Goal: Check status: Check status

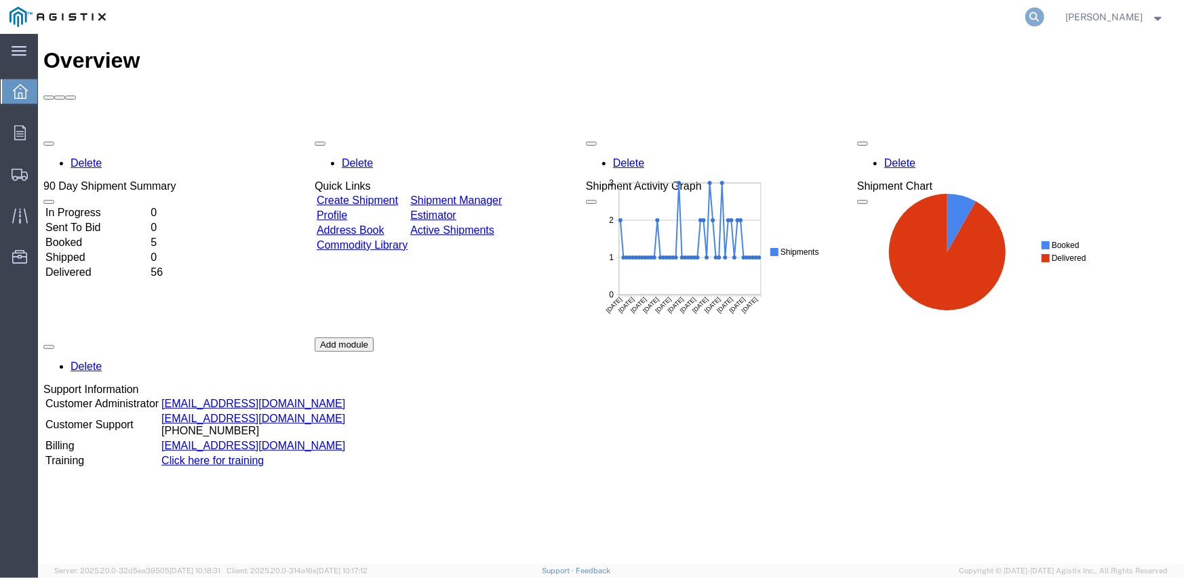
click at [1037, 12] on icon at bounding box center [1034, 16] width 19 height 19
paste input "57012902"
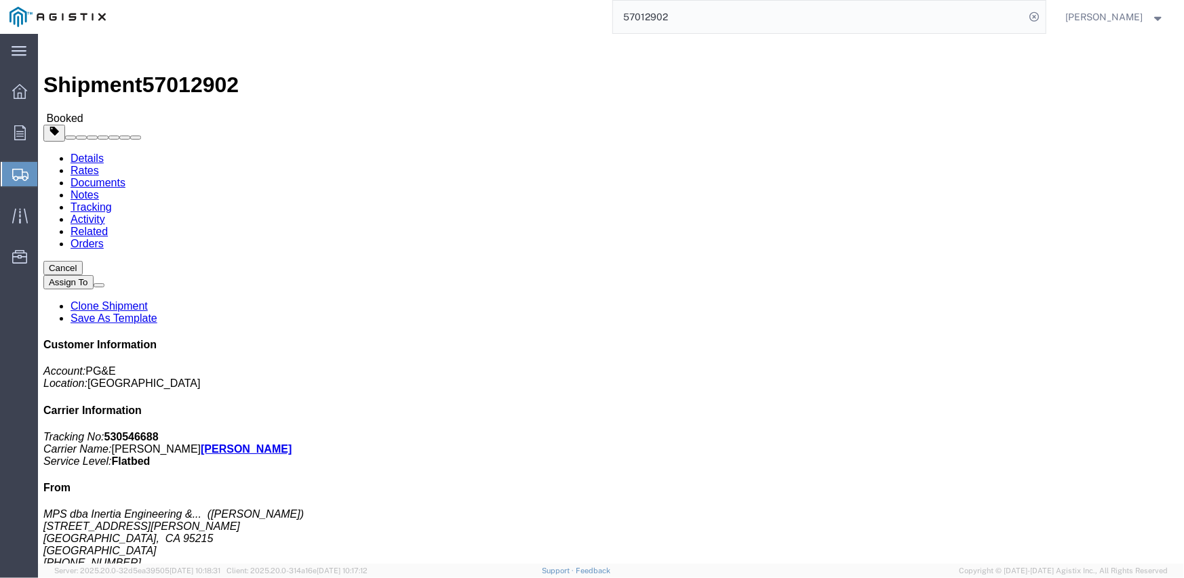
click link "Tracking"
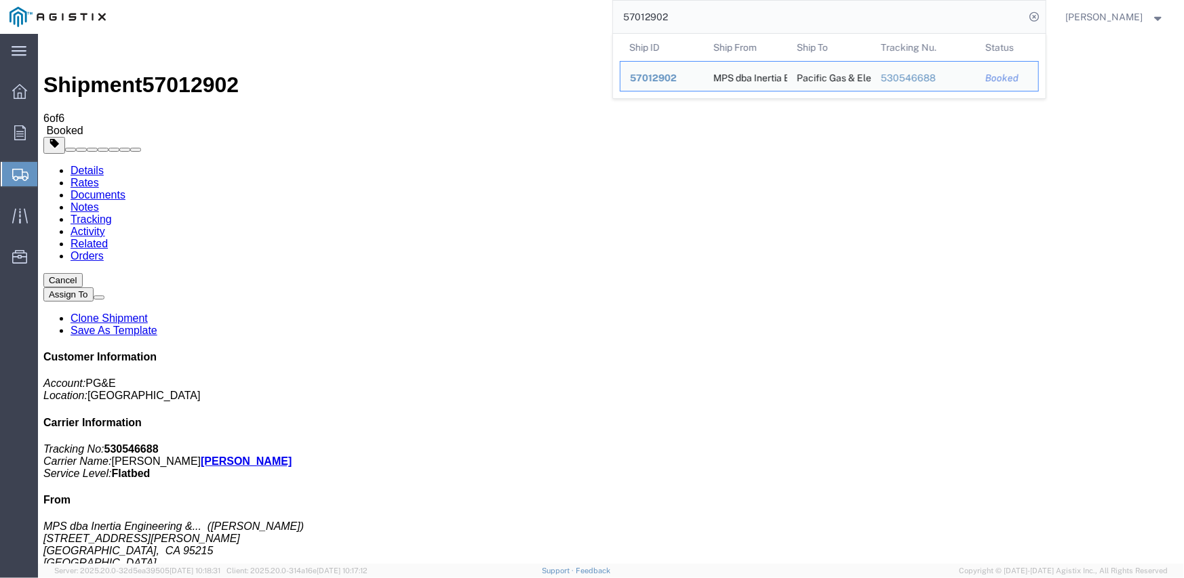
click at [645, 19] on input "57012902" at bounding box center [819, 17] width 412 height 33
click at [645, 18] on input "57012902" at bounding box center [819, 17] width 412 height 33
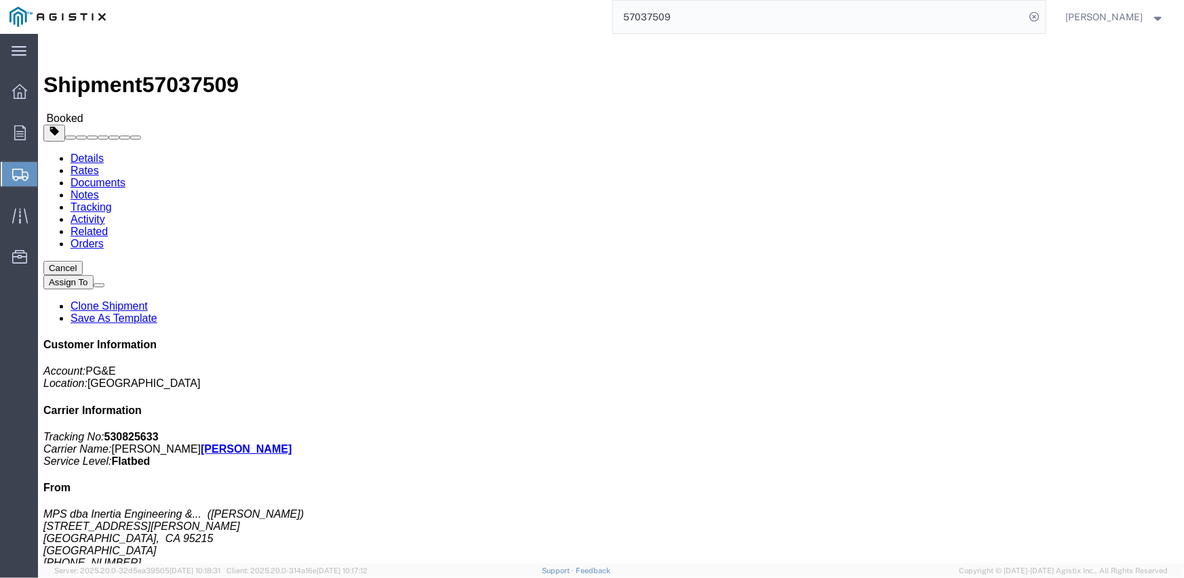
click link "Tracking"
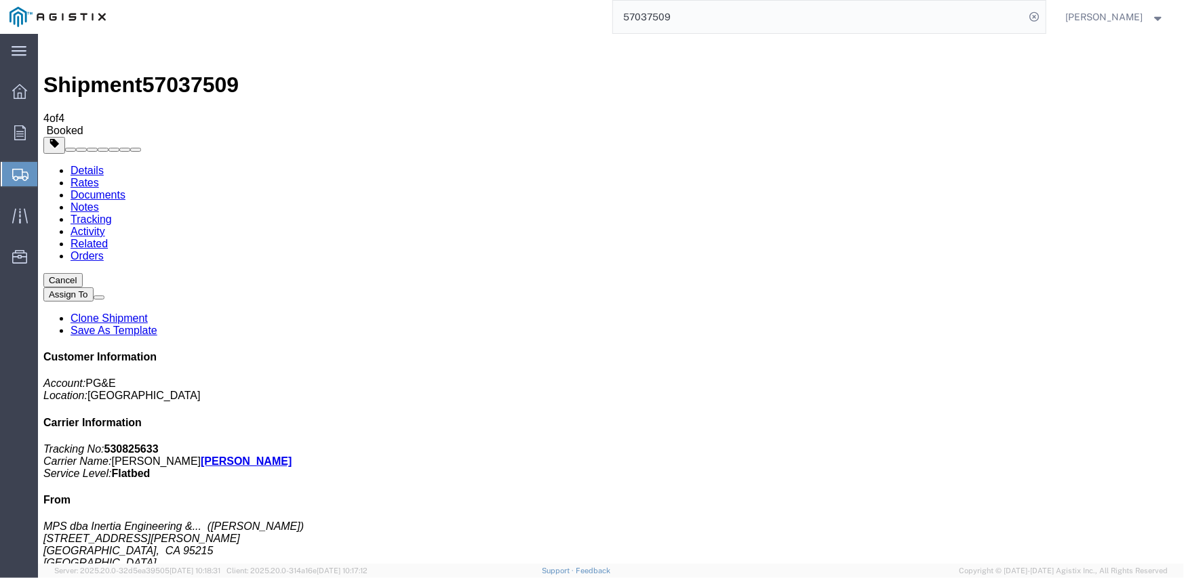
click at [652, 15] on input "57037509" at bounding box center [819, 17] width 412 height 33
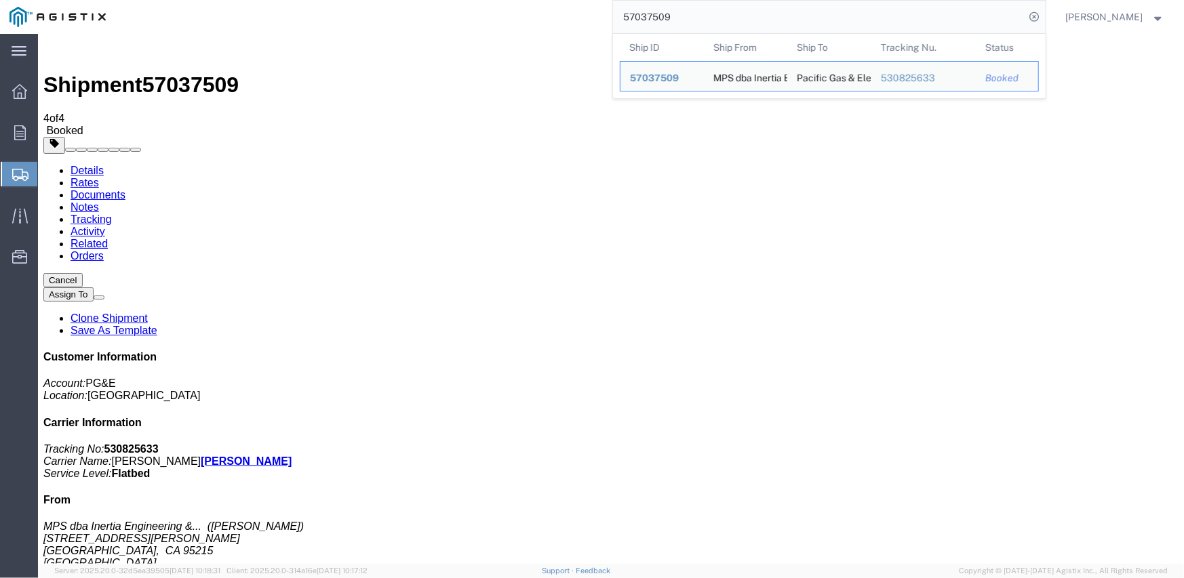
click at [652, 15] on input "57037509" at bounding box center [819, 17] width 412 height 33
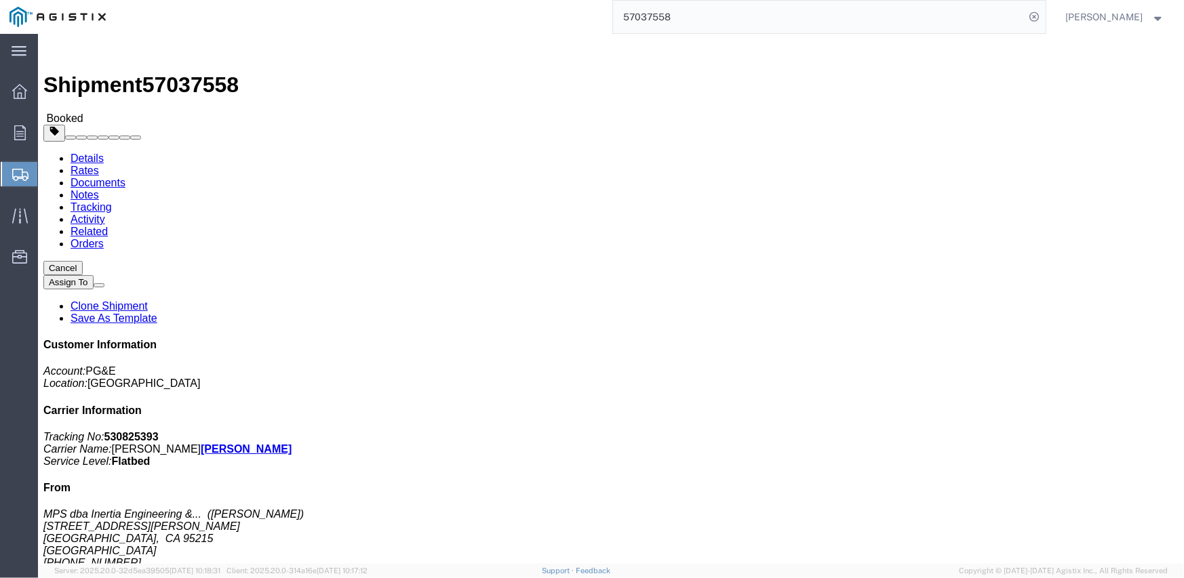
click link "Tracking"
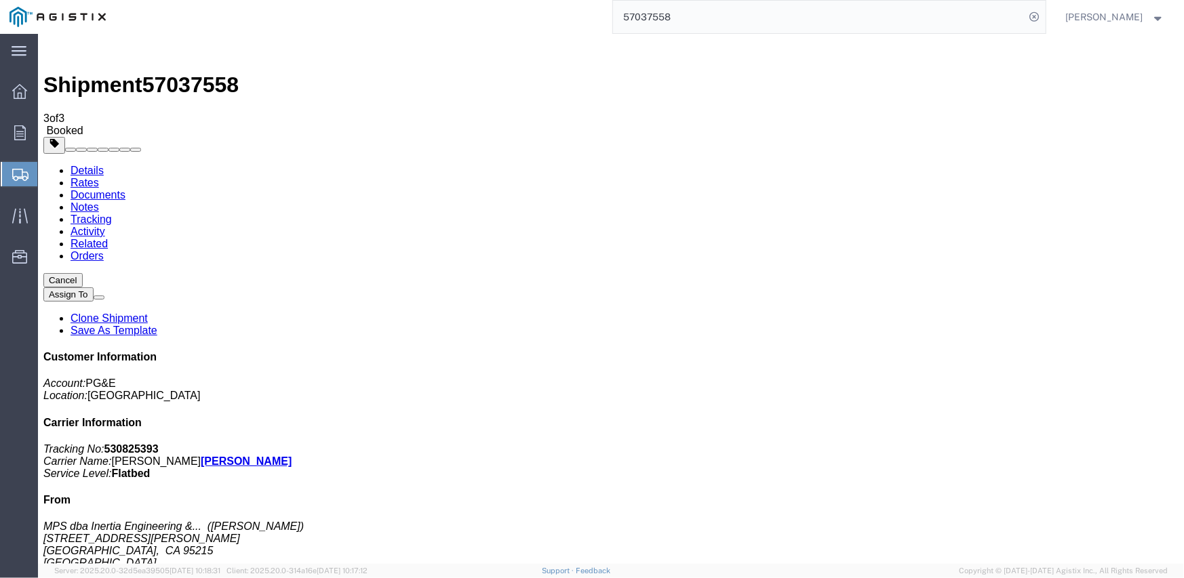
click at [673, 15] on input "57037558" at bounding box center [819, 17] width 412 height 33
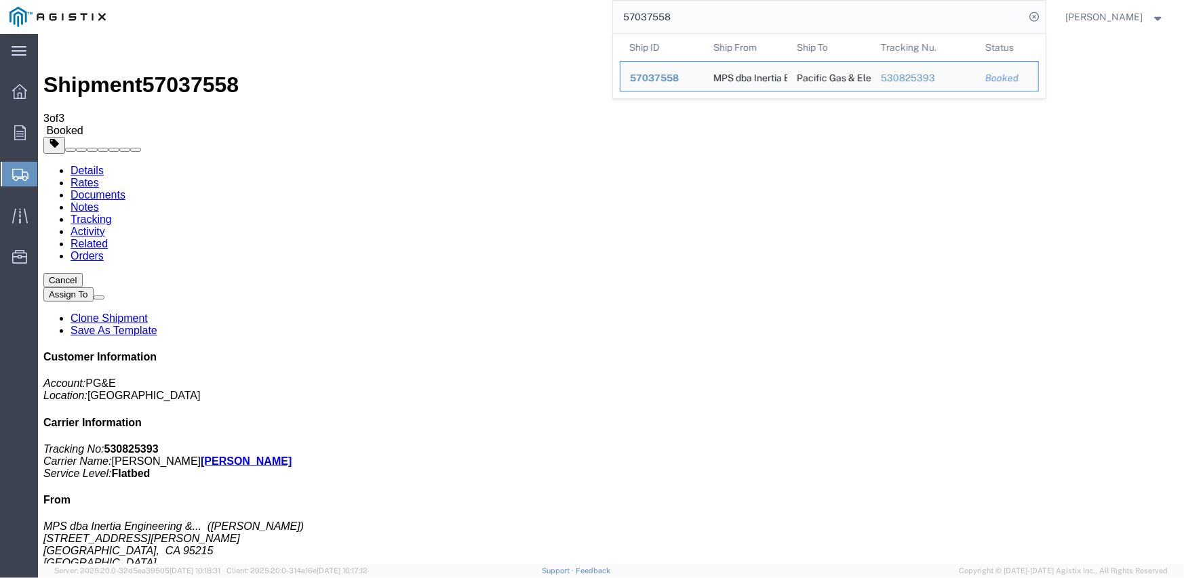
click at [673, 15] on input "57037558" at bounding box center [819, 17] width 412 height 33
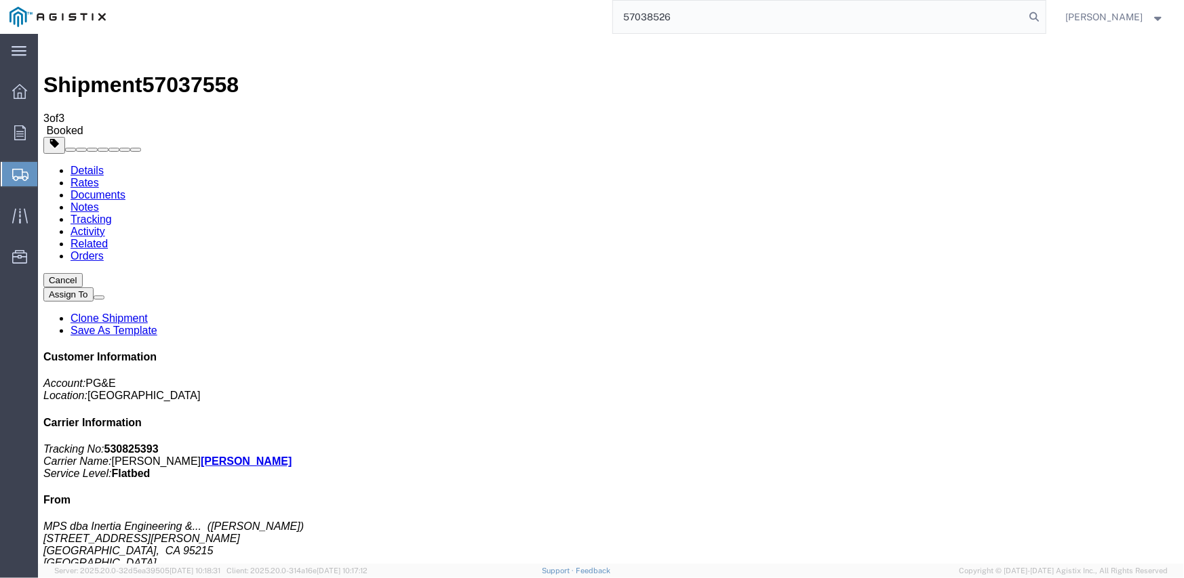
type input "57038526"
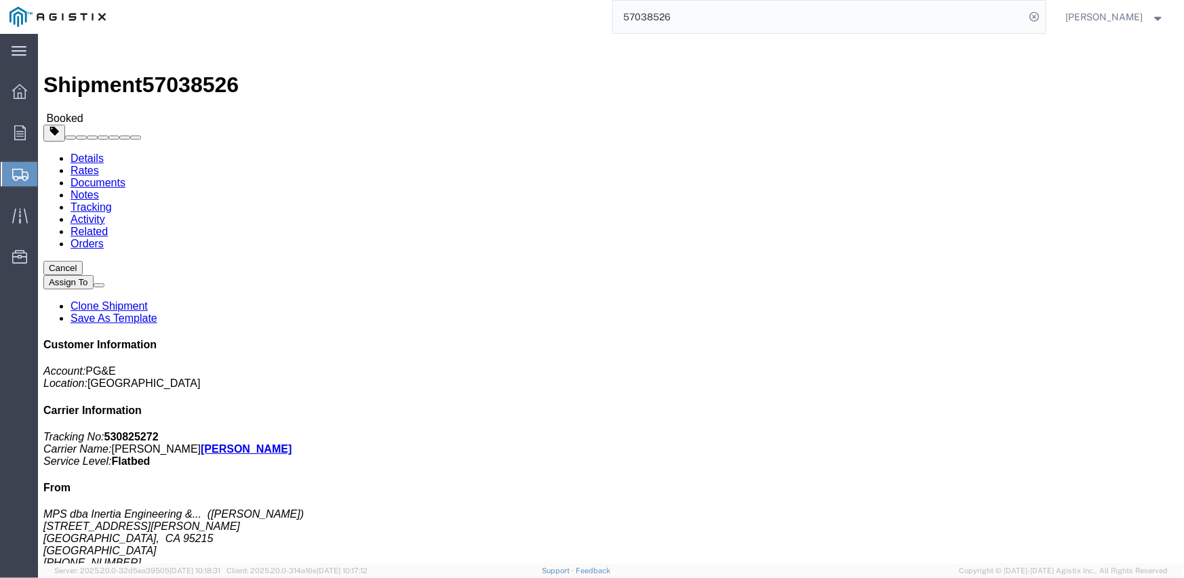
click link "Tracking"
